Goal: Task Accomplishment & Management: Complete application form

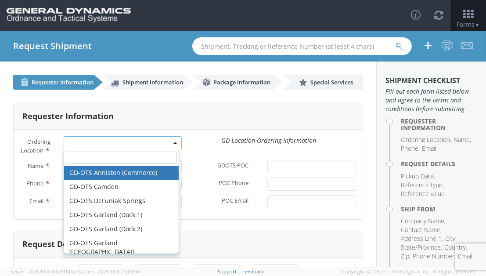
click at [176, 141] on span at bounding box center [123, 142] width 118 height 13
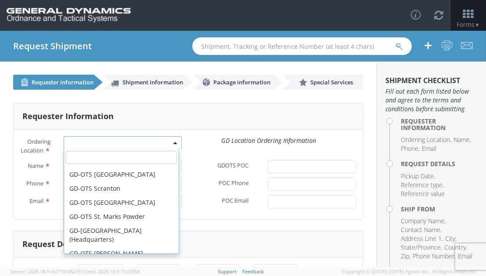
scroll to position [263, 0]
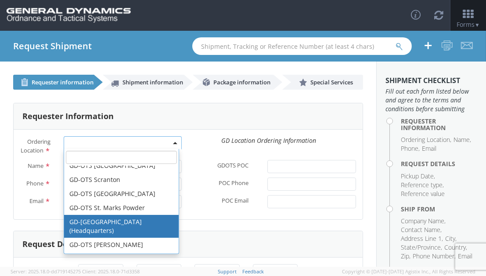
select select "307"
type input "[EMAIL_ADDRESS][DOMAIN_NAME]"
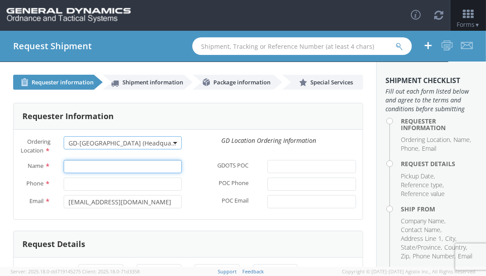
click at [119, 173] on input "Name *" at bounding box center [123, 166] width 118 height 13
type input "[PERSON_NAME]"
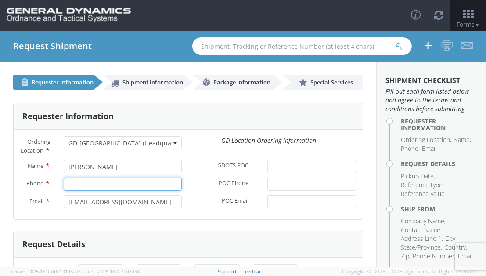
type input "6189939458"
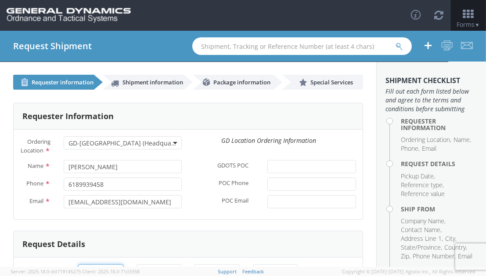
type input "[DATE]"
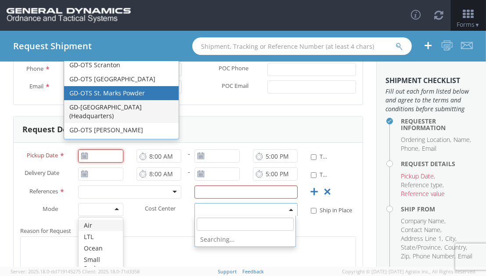
type input "[DATE]"
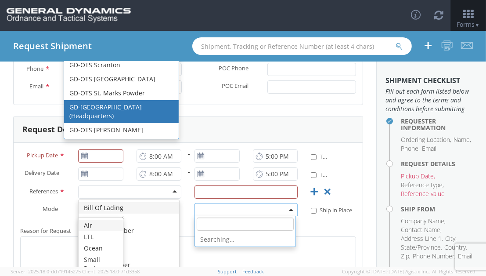
scroll to position [0, 0]
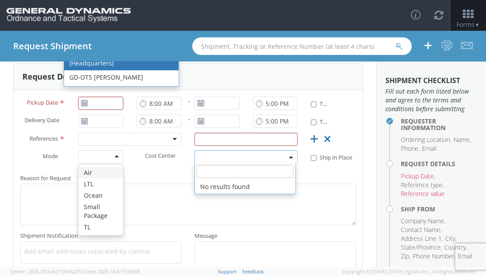
click at [233, 112] on form "Requester Information Ordering Location * GD-OTS Anniston (Commerce) GD-OTS [GE…" at bounding box center [188, 110] width 350 height 350
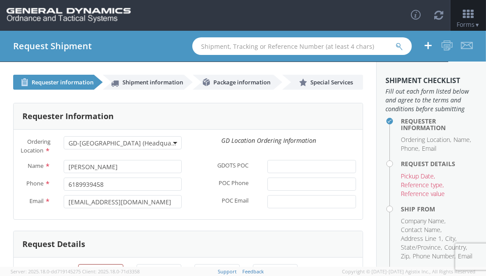
scroll to position [58, 0]
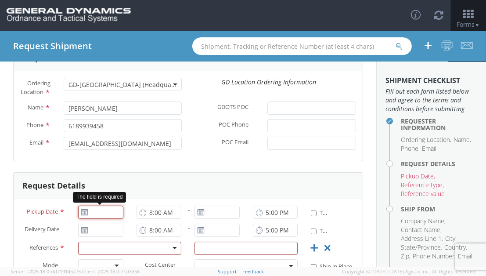
type input "[DATE]"
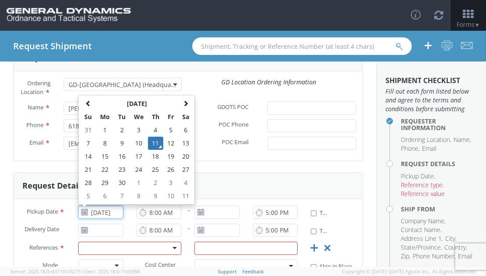
click at [96, 219] on input "[DATE]" at bounding box center [100, 211] width 45 height 13
click at [153, 149] on td "11" at bounding box center [155, 143] width 15 height 13
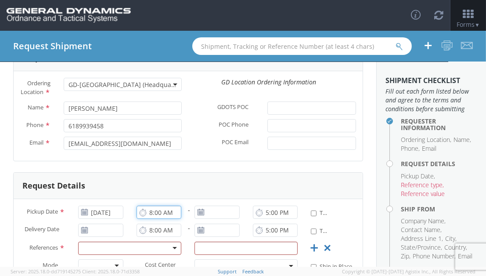
click at [150, 219] on input "8:00 AM" at bounding box center [159, 211] width 45 height 13
type input "9:00 AM"
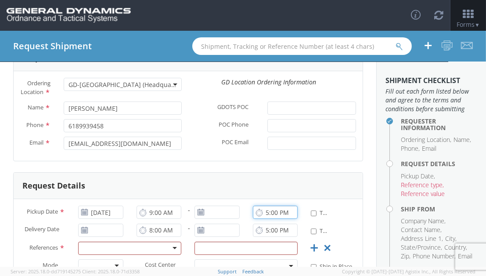
click at [265, 219] on input "5:00 PM" at bounding box center [275, 211] width 45 height 13
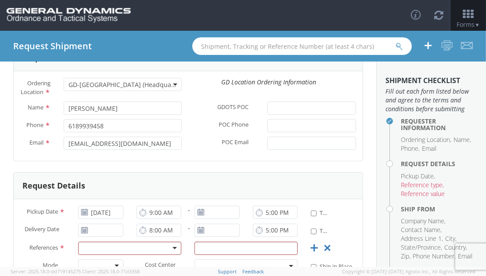
click at [84, 215] on use at bounding box center [85, 212] width 6 height 6
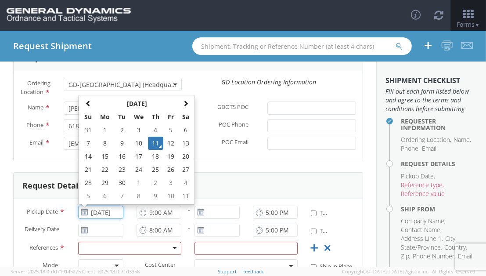
click at [96, 218] on input "[DATE]" at bounding box center [100, 211] width 45 height 13
click at [168, 150] on td "12" at bounding box center [170, 143] width 15 height 13
type input "[DATE]"
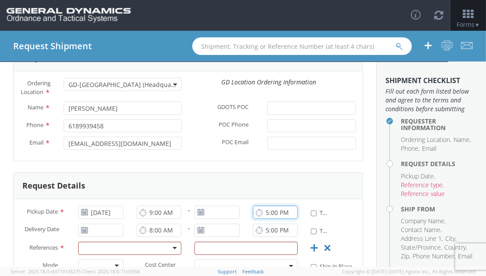
click at [263, 219] on input "5:00 PM" at bounding box center [275, 211] width 45 height 13
click at [276, 219] on input "10:00 PM" at bounding box center [275, 211] width 45 height 13
click at [286, 219] on input "1030 PM" at bounding box center [275, 211] width 45 height 13
click at [282, 219] on input "1030 PM" at bounding box center [275, 211] width 45 height 13
click at [284, 219] on input "1030 PM" at bounding box center [275, 211] width 45 height 13
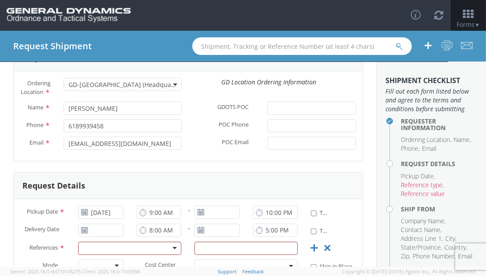
click at [256, 216] on icon at bounding box center [259, 212] width 7 height 8
click at [287, 219] on input "10:00 PM" at bounding box center [275, 211] width 45 height 13
type input "10:00 AM"
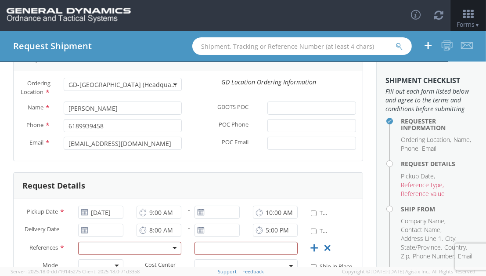
click at [317, 191] on div "Request Details" at bounding box center [188, 186] width 349 height 26
click at [311, 217] on label "* Time Definite" at bounding box center [319, 212] width 16 height 10
click at [311, 216] on input "* Time Definite" at bounding box center [314, 213] width 6 height 6
checkbox input "true"
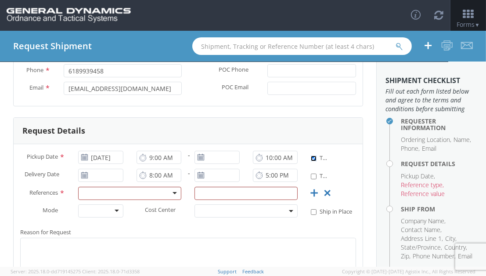
scroll to position [117, 0]
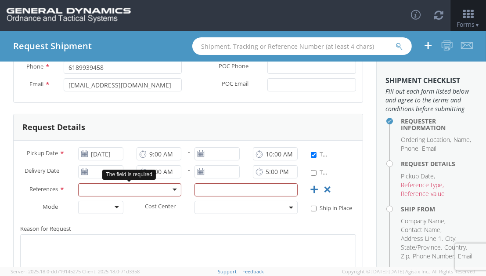
click at [170, 194] on div at bounding box center [129, 189] width 103 height 13
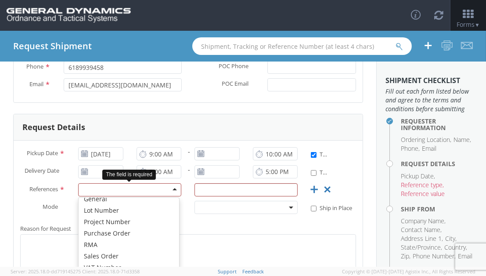
scroll to position [42, 0]
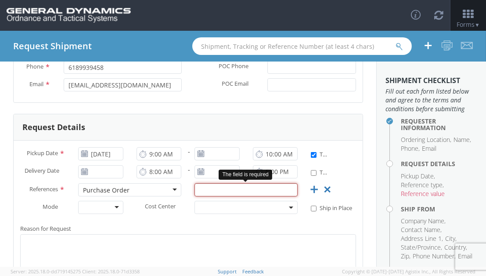
click at [220, 193] on input "text" at bounding box center [245, 189] width 103 height 13
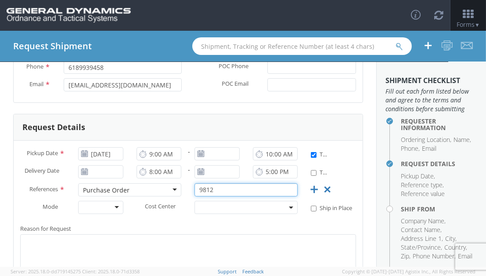
scroll to position [205, 0]
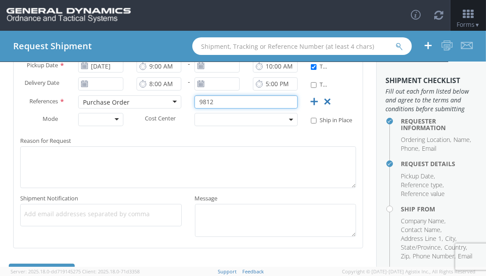
type input "9812"
click at [114, 124] on div at bounding box center [100, 119] width 45 height 13
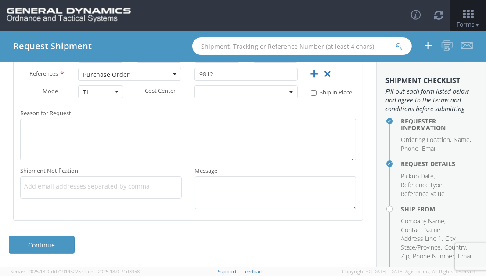
scroll to position [239, 0]
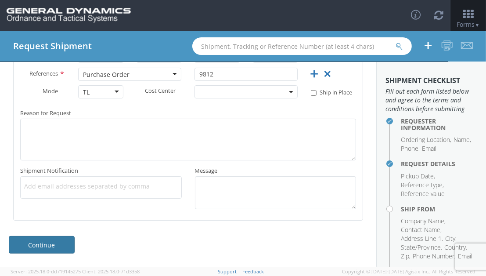
click at [64, 244] on link "Continue" at bounding box center [42, 245] width 66 height 18
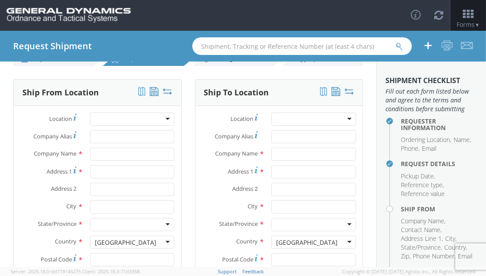
scroll to position [0, 0]
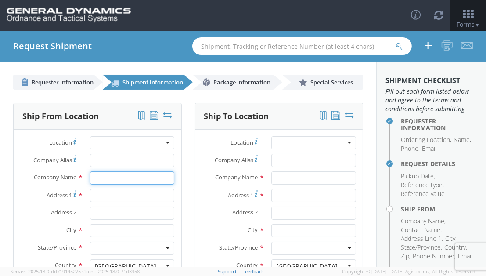
click at [114, 175] on input "text" at bounding box center [132, 177] width 85 height 13
type input "STEWARTS FOREST PRODUCTS"
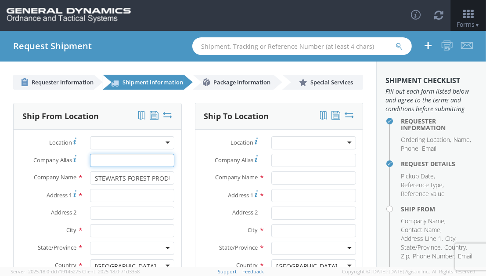
type input "STEWARTS FOREST PRODUCTS"
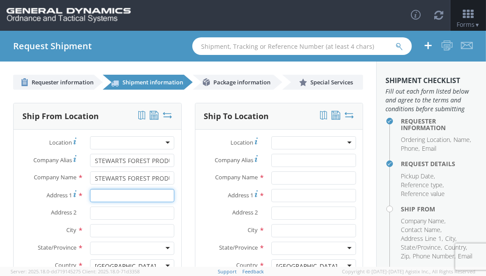
type input "[STREET_ADDRESS][PERSON_NAME]"
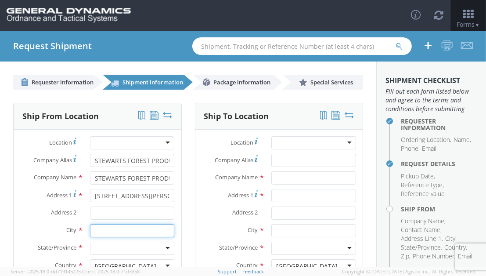
type input "[GEOGRAPHIC_DATA][PERSON_NAME]"
type input "56449"
type input "[PERSON_NAME]"
type input "2184547144"
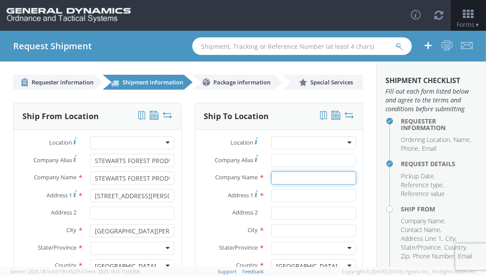
type input "GD-OTS Marion IL"
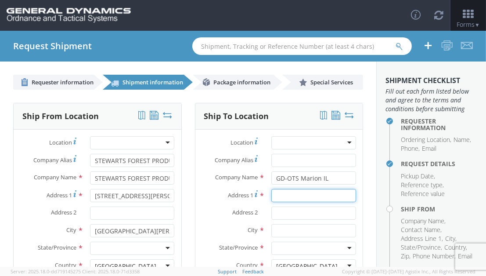
type input "[STREET_ADDRESS][PERSON_NAME]"
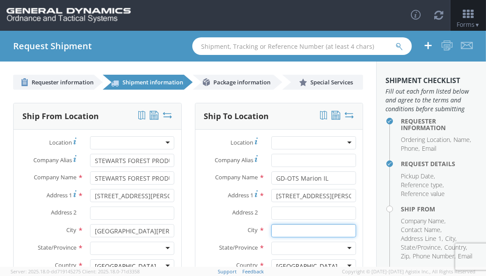
type input "[PERSON_NAME]"
type input "62959"
type input "[PERSON_NAME]"
type input "[PHONE_NUMBER]"
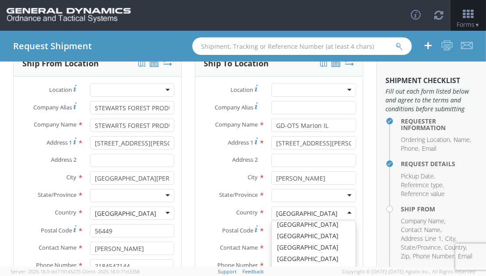
scroll to position [121, 0]
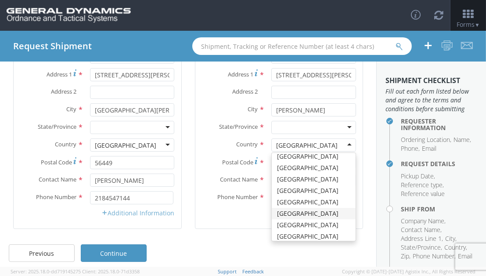
click at [144, 212] on link "Additional Information" at bounding box center [138, 213] width 73 height 8
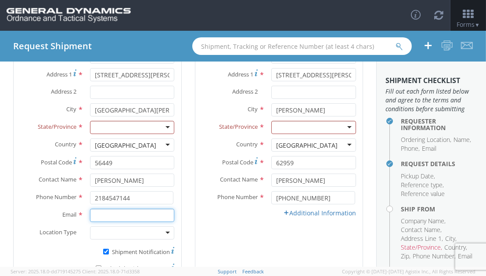
click at [133, 219] on input "Email *" at bounding box center [132, 215] width 85 height 13
type input "[PERSON_NAME][EMAIL_ADDRESS][DOMAIN_NAME]"
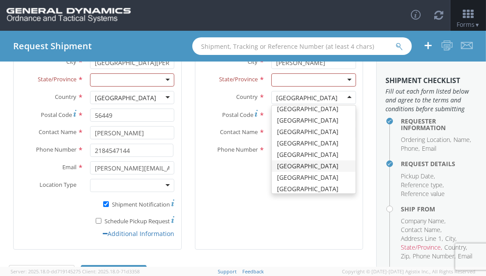
scroll to position [179, 0]
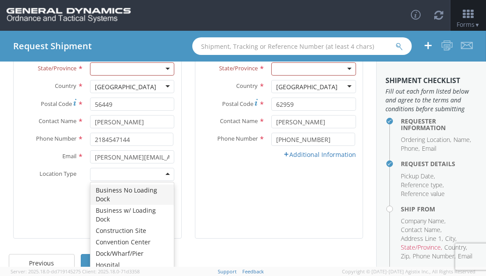
click at [164, 176] on div at bounding box center [132, 174] width 85 height 13
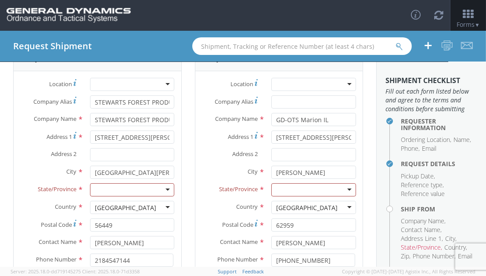
scroll to position [88, 0]
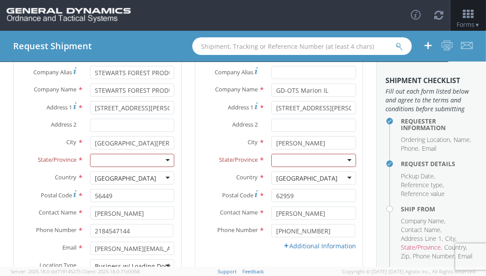
click at [144, 154] on div at bounding box center [132, 160] width 85 height 13
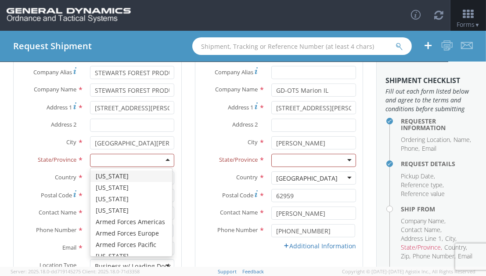
type input "M"
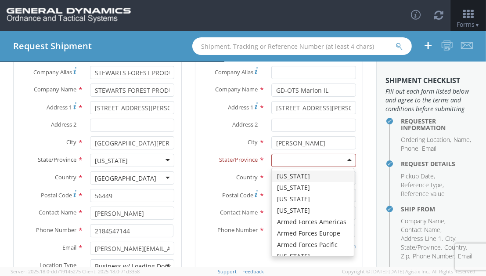
click at [298, 162] on div at bounding box center [313, 160] width 85 height 13
type input "I"
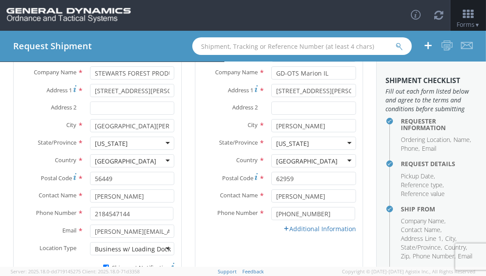
scroll to position [117, 0]
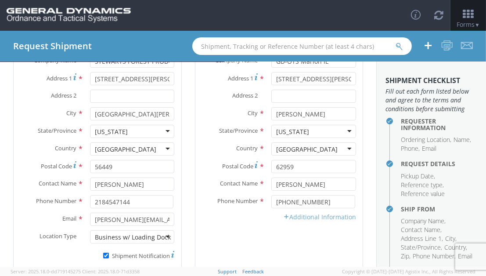
click at [299, 217] on link "Additional Information" at bounding box center [319, 216] width 73 height 8
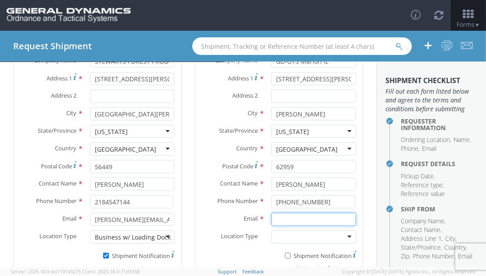
click at [294, 220] on input "Email *" at bounding box center [313, 218] width 85 height 13
type input "[PERSON_NAME][EMAIL_ADDRESS][PERSON_NAME][DOMAIN_NAME]"
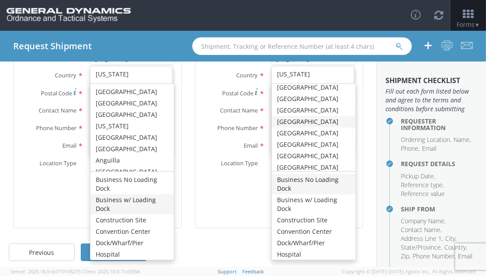
scroll to position [0, 0]
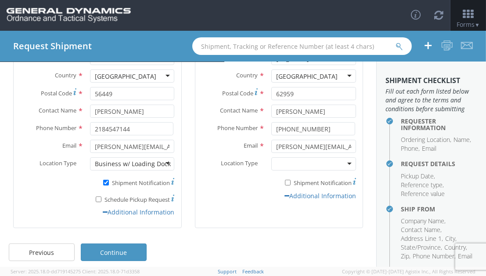
click at [239, 196] on div "Additional Information" at bounding box center [279, 195] width 168 height 9
click at [285, 181] on input "* Shipment Notification" at bounding box center [288, 183] width 6 height 6
checkbox input "true"
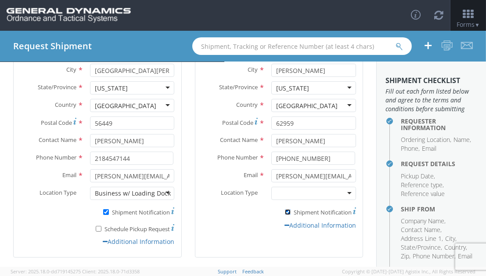
scroll to position [197, 0]
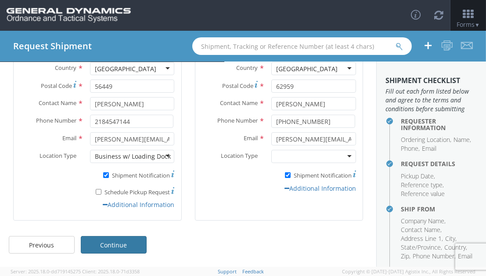
click at [124, 238] on link "Continue" at bounding box center [114, 245] width 66 height 18
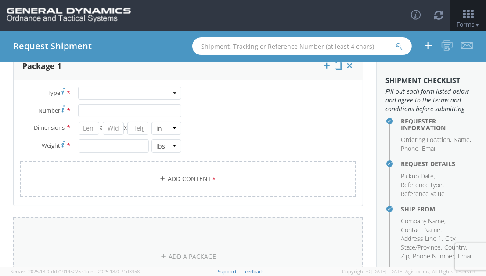
scroll to position [0, 0]
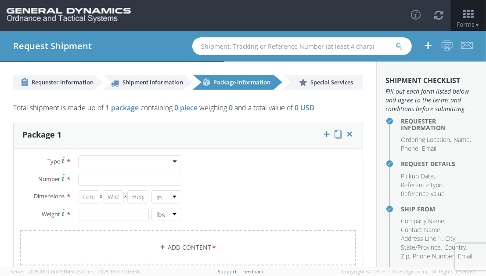
click at [168, 162] on div at bounding box center [129, 161] width 103 height 13
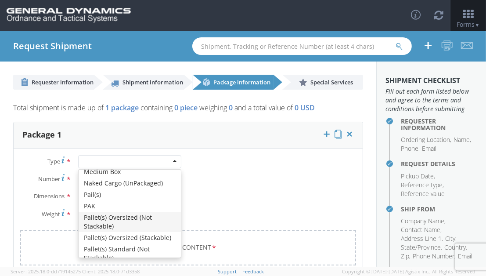
scroll to position [292, 0]
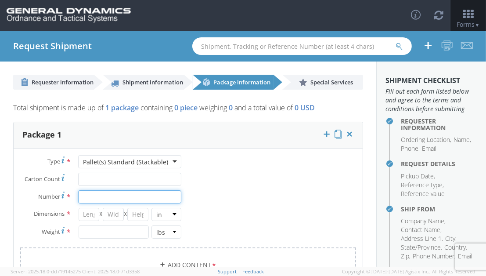
click at [93, 197] on input "Number *" at bounding box center [129, 196] width 103 height 13
type input "195"
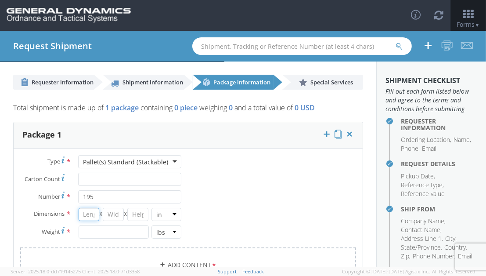
click at [91, 216] on input "number" at bounding box center [89, 214] width 21 height 13
type input "40"
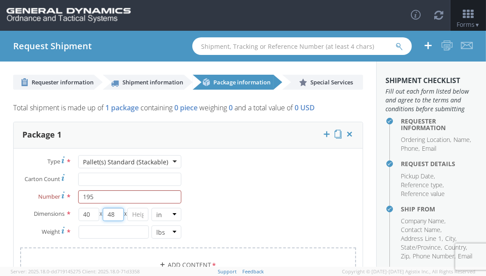
type input "48"
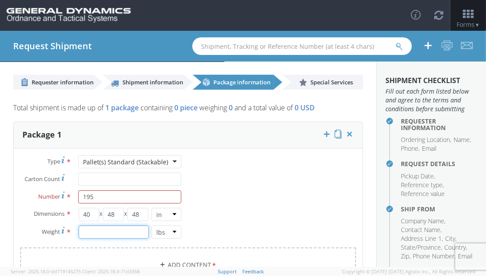
click at [133, 233] on input "number" at bounding box center [114, 231] width 70 height 13
type input "40000"
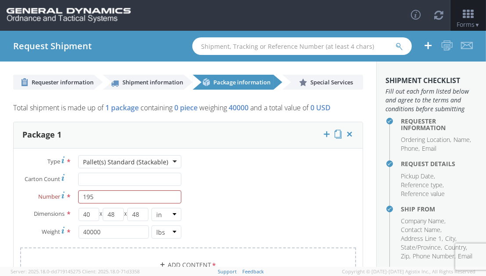
click at [214, 215] on div "Type * Pallet(s) Standard (Stackable) Pallet(s) Standard (Stackable) Bale(s) Ba…" at bounding box center [188, 224] width 349 height 139
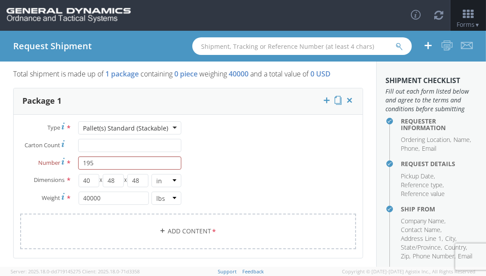
scroll to position [88, 0]
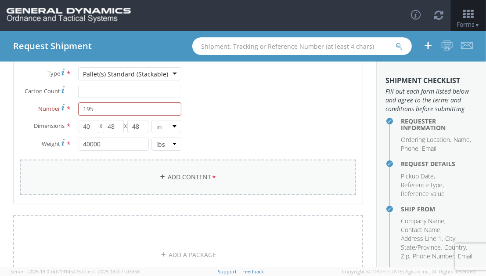
click at [113, 180] on link "Add Content *" at bounding box center [188, 177] width 336 height 36
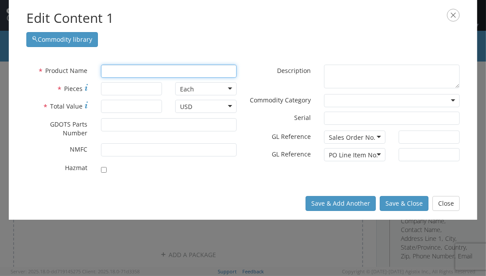
click at [127, 70] on input "text" at bounding box center [169, 71] width 136 height 13
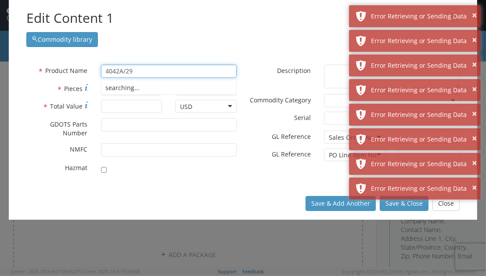
click at [144, 87] on div "searching..." at bounding box center [168, 87] width 135 height 13
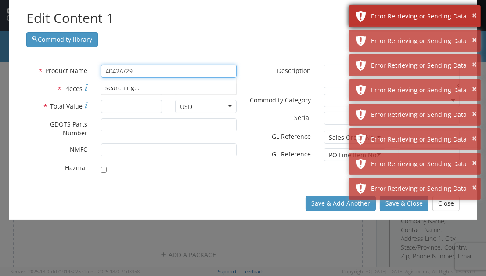
type input "4042A/29"
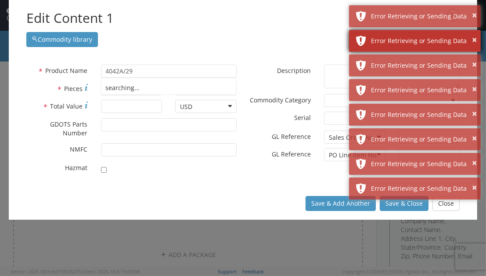
click at [477, 15] on div "× Error Retrieving or Sending Data" at bounding box center [415, 16] width 132 height 22
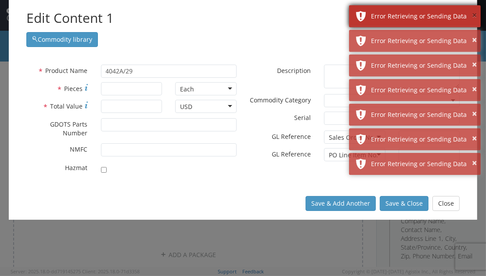
click at [475, 18] on button "×" at bounding box center [474, 15] width 5 height 13
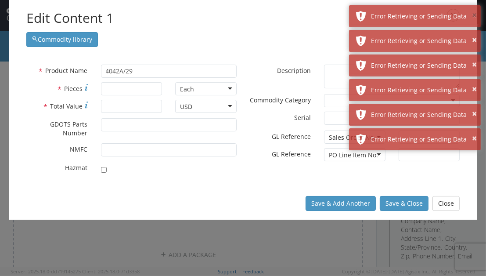
click at [475, 18] on button "×" at bounding box center [474, 15] width 5 height 13
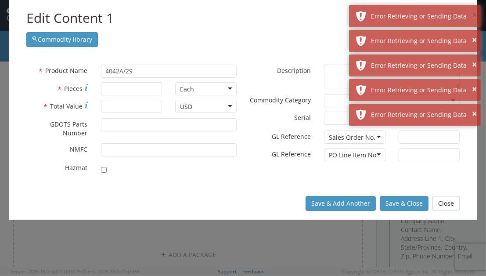
click at [475, 18] on button "×" at bounding box center [474, 15] width 5 height 13
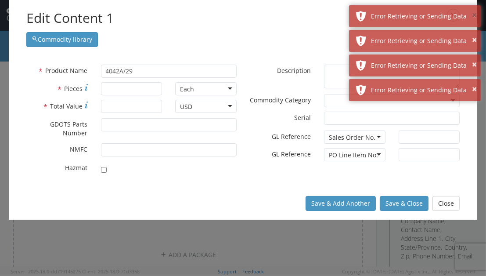
click at [475, 18] on button "×" at bounding box center [474, 15] width 5 height 13
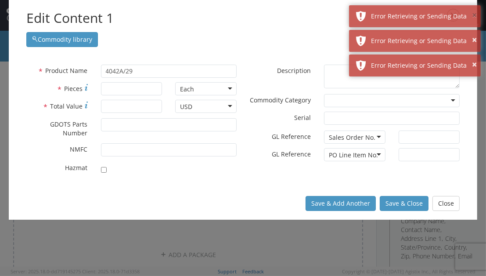
click at [475, 18] on button "×" at bounding box center [474, 15] width 5 height 13
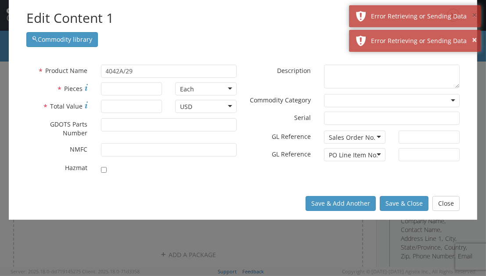
click at [475, 18] on button "×" at bounding box center [474, 15] width 5 height 13
click at [475, 34] on button "×" at bounding box center [474, 40] width 5 height 13
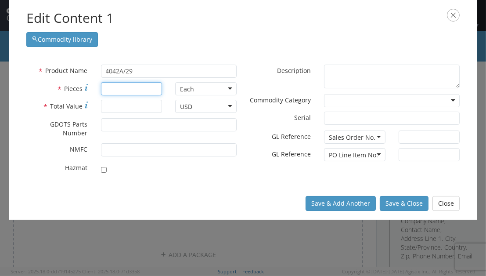
click at [128, 87] on input "* Pieces" at bounding box center [131, 88] width 61 height 13
type input "195"
click at [119, 104] on input "* Total Value" at bounding box center [131, 106] width 61 height 13
type input "1"
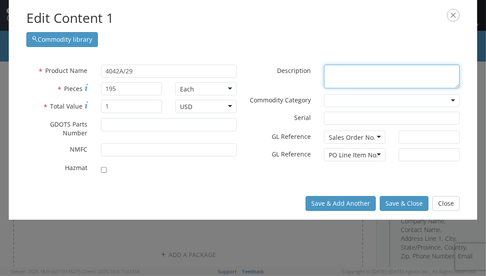
click at [341, 74] on textarea "* Description" at bounding box center [392, 77] width 136 height 24
click at [400, 72] on textarea "PALETS AND DUNNAGE MO-THURS 0900-1330 FRI 0900-1030" at bounding box center [392, 77] width 136 height 24
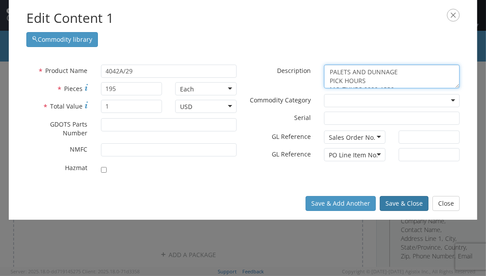
type textarea "PALETS AND DUNNAGE PICK HOURS MO-THURS 0900-1330 FRI 0900-1030"
click at [401, 198] on button "Save & Close" at bounding box center [404, 203] width 49 height 15
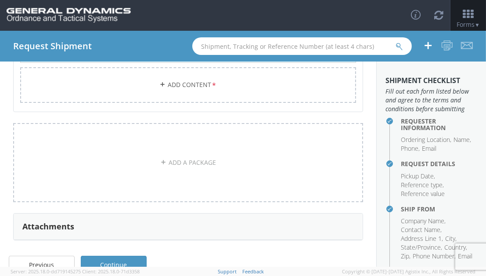
scroll to position [261, 0]
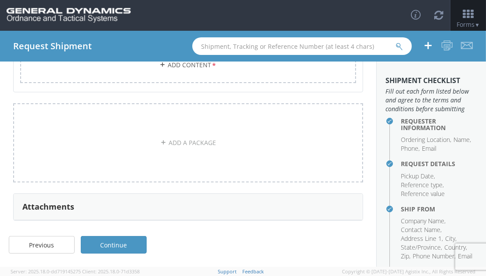
click at [127, 245] on link "Continue" at bounding box center [114, 245] width 66 height 18
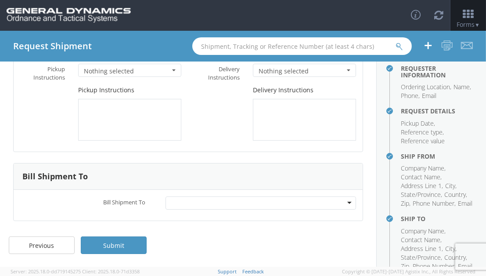
scroll to position [117, 0]
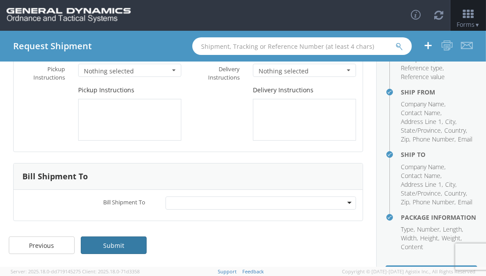
click at [132, 244] on link "Submit" at bounding box center [114, 245] width 66 height 18
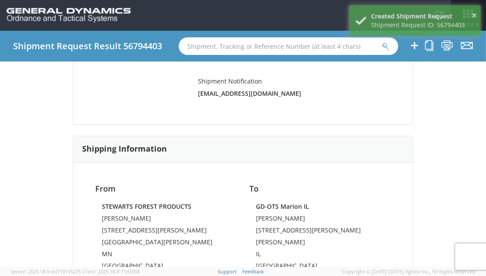
scroll to position [234, 0]
